Goal: Task Accomplishment & Management: Complete application form

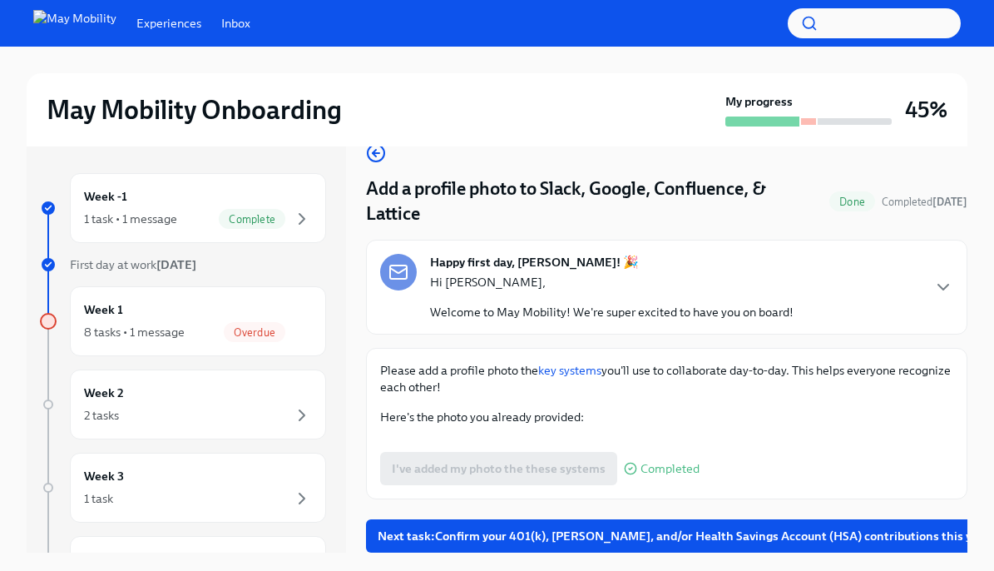
scroll to position [591, 0]
click at [225, 325] on div "Overdue" at bounding box center [255, 332] width 62 height 20
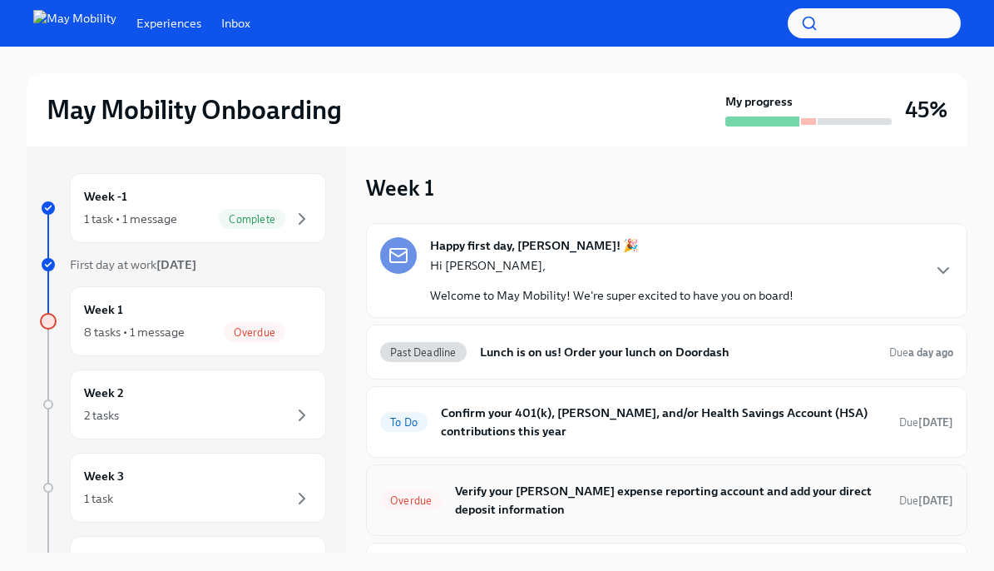
click at [592, 498] on h6 "Verify your Fyle expense reporting account and add your direct deposit informat…" at bounding box center [670, 500] width 431 height 37
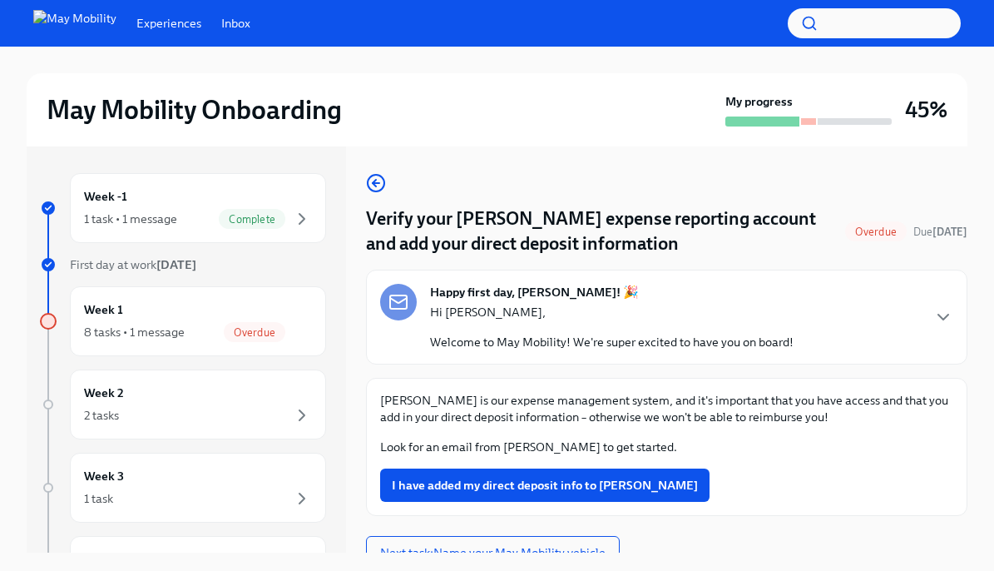
scroll to position [17, 0]
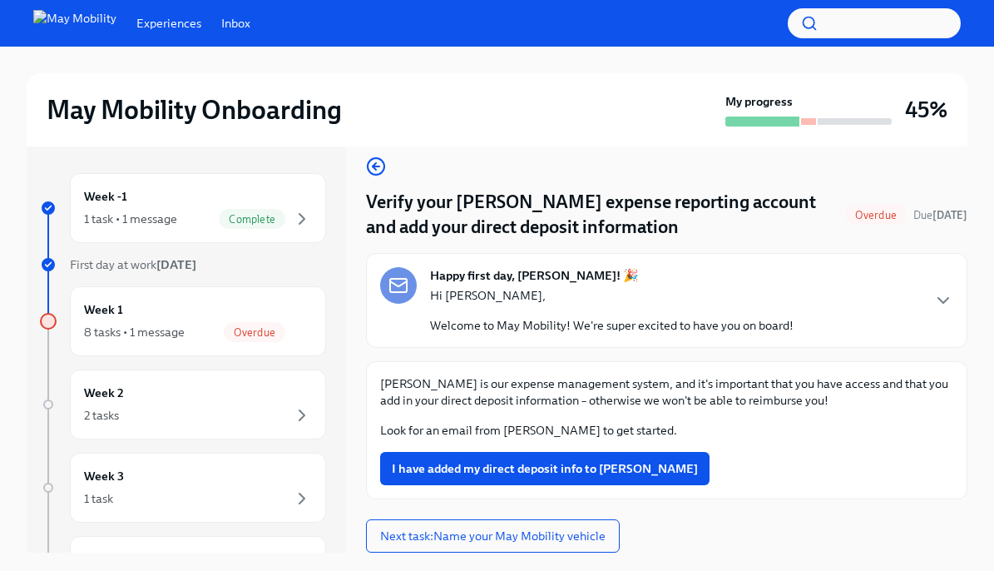
click at [438, 230] on h4 "Verify your Fyle expense reporting account and add your direct deposit informat…" at bounding box center [602, 215] width 473 height 50
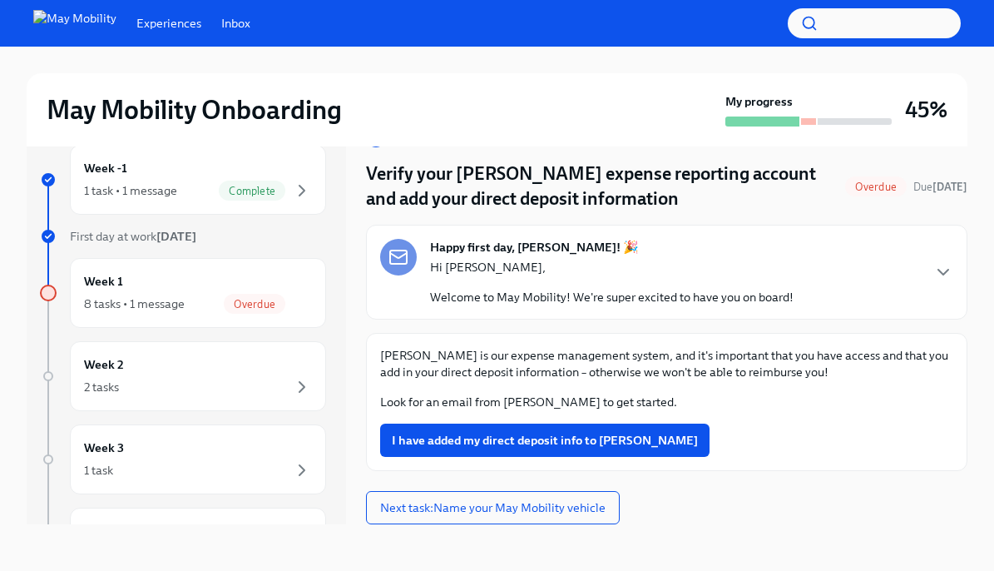
scroll to position [25, 0]
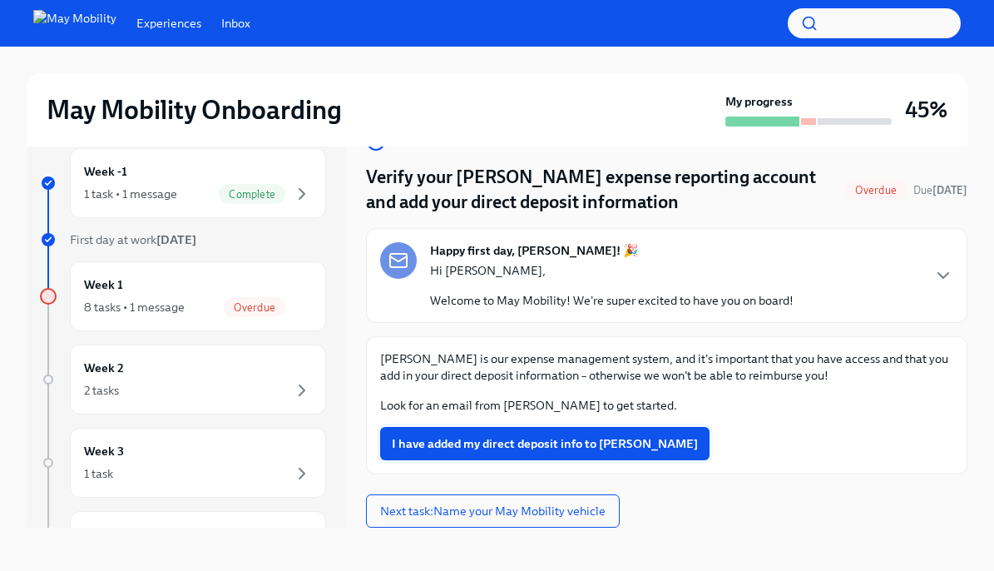
click at [518, 433] on button "I have added my direct deposit info to Fyle" at bounding box center [544, 443] width 329 height 33
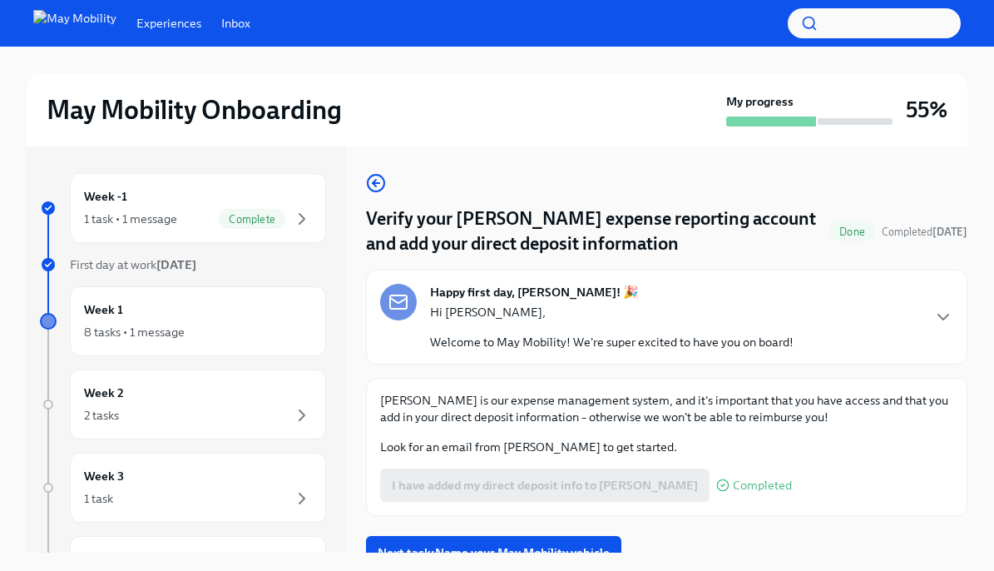
scroll to position [17, 0]
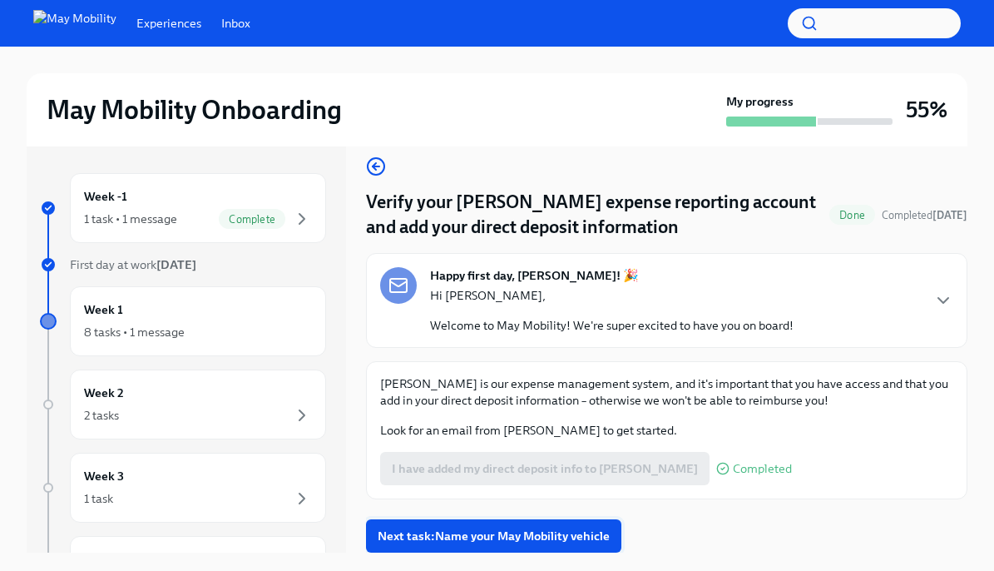
click at [519, 539] on span "Next task : Name your May Mobility vehicle" at bounding box center [494, 536] width 232 height 17
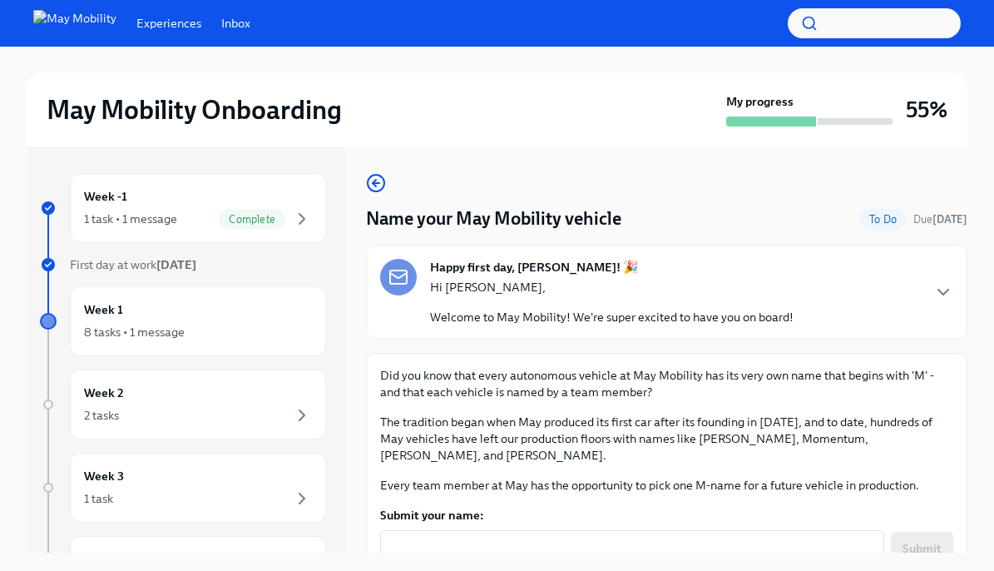
click at [519, 539] on textarea "Submit your name:" at bounding box center [632, 548] width 484 height 20
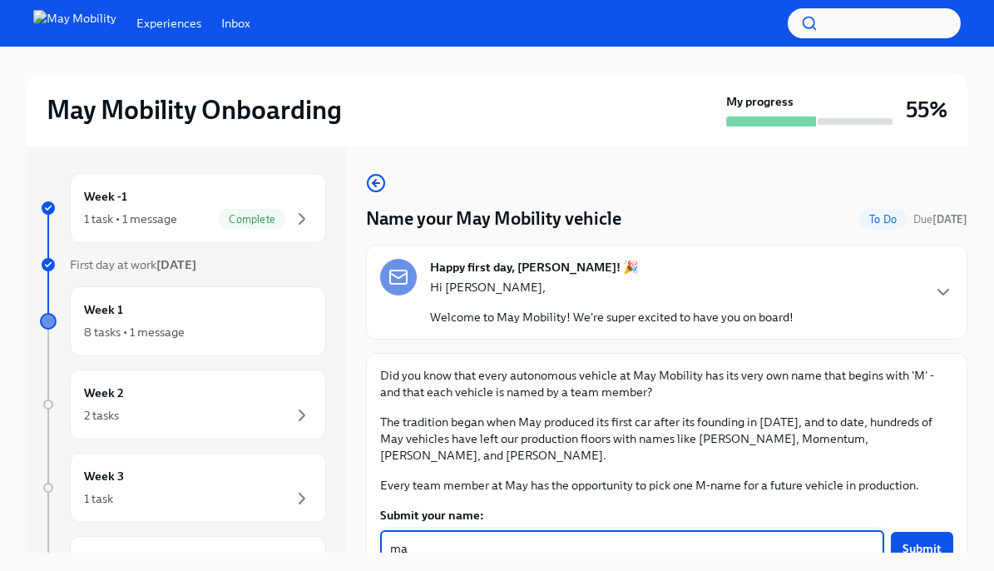
type textarea "m"
type textarea "may27"
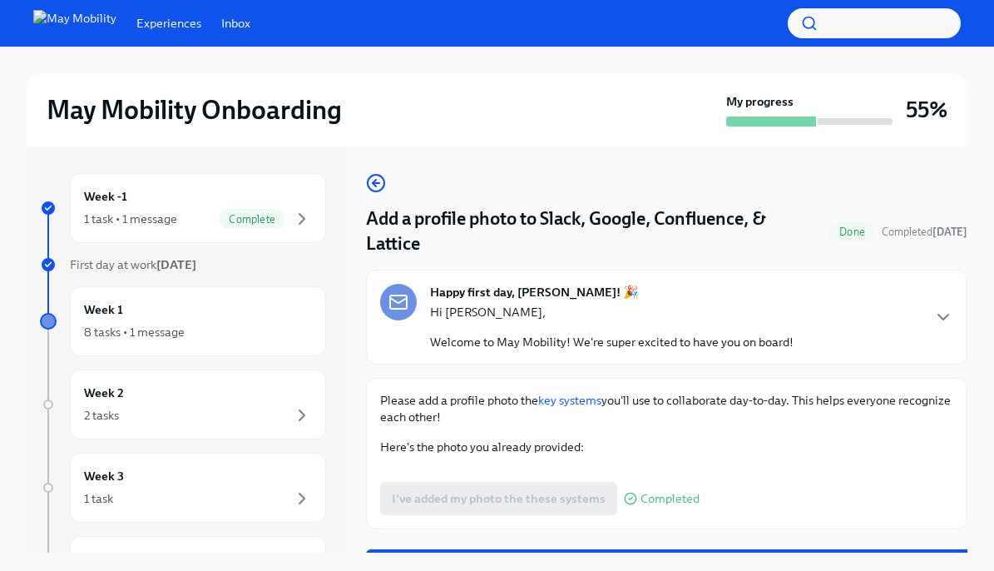
click at [593, 404] on link "key systems" at bounding box center [569, 400] width 63 height 15
